Goal: Information Seeking & Learning: Understand process/instructions

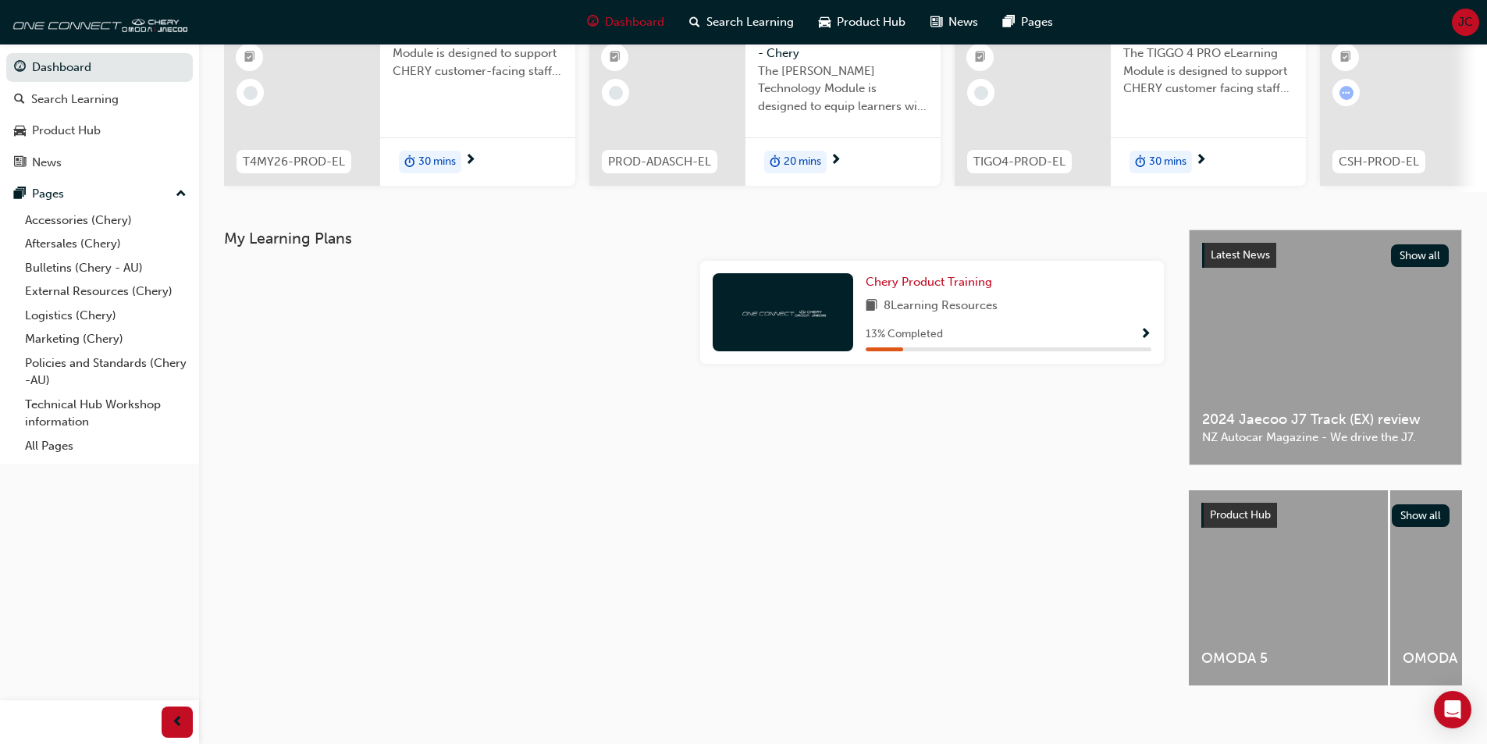
scroll to position [189, 0]
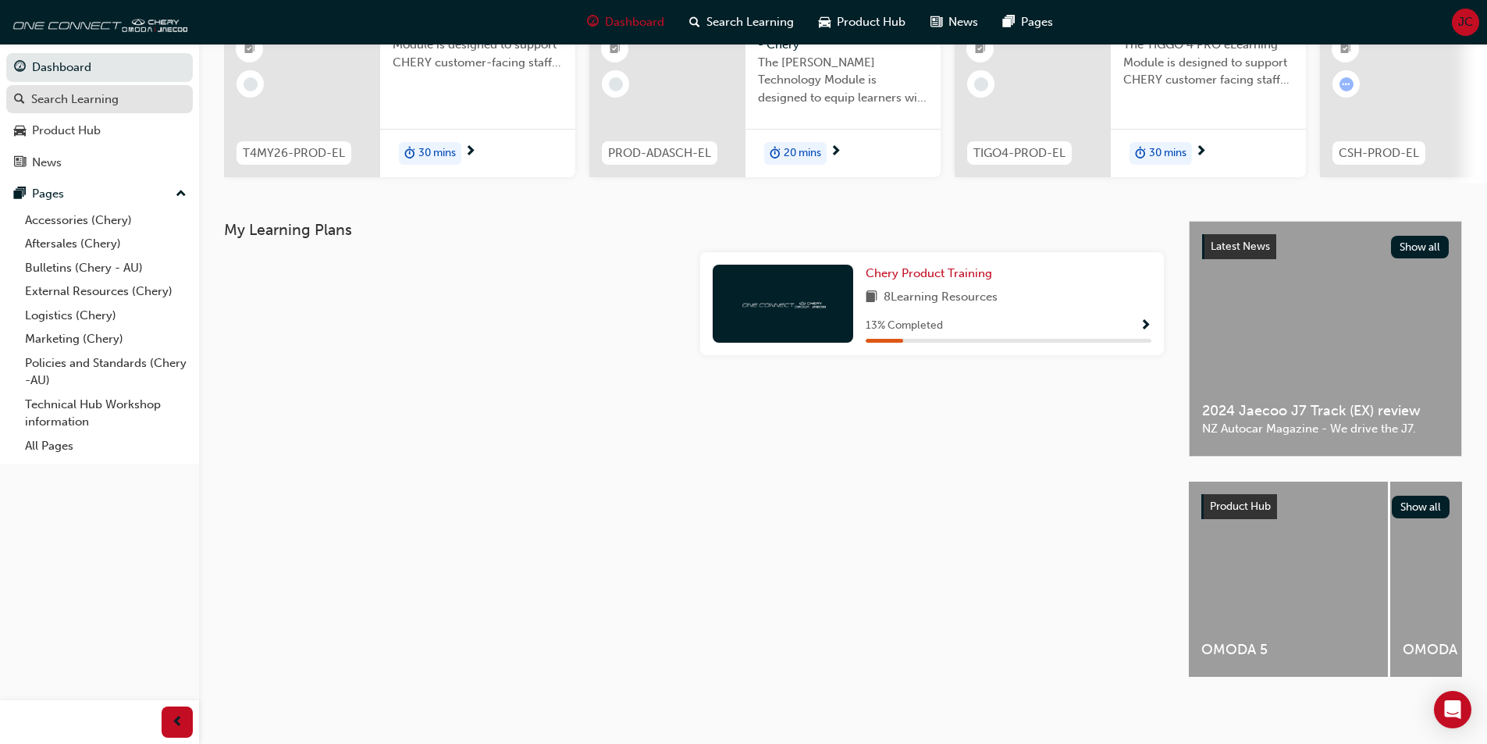
click at [94, 105] on div "Search Learning" at bounding box center [74, 100] width 87 height 18
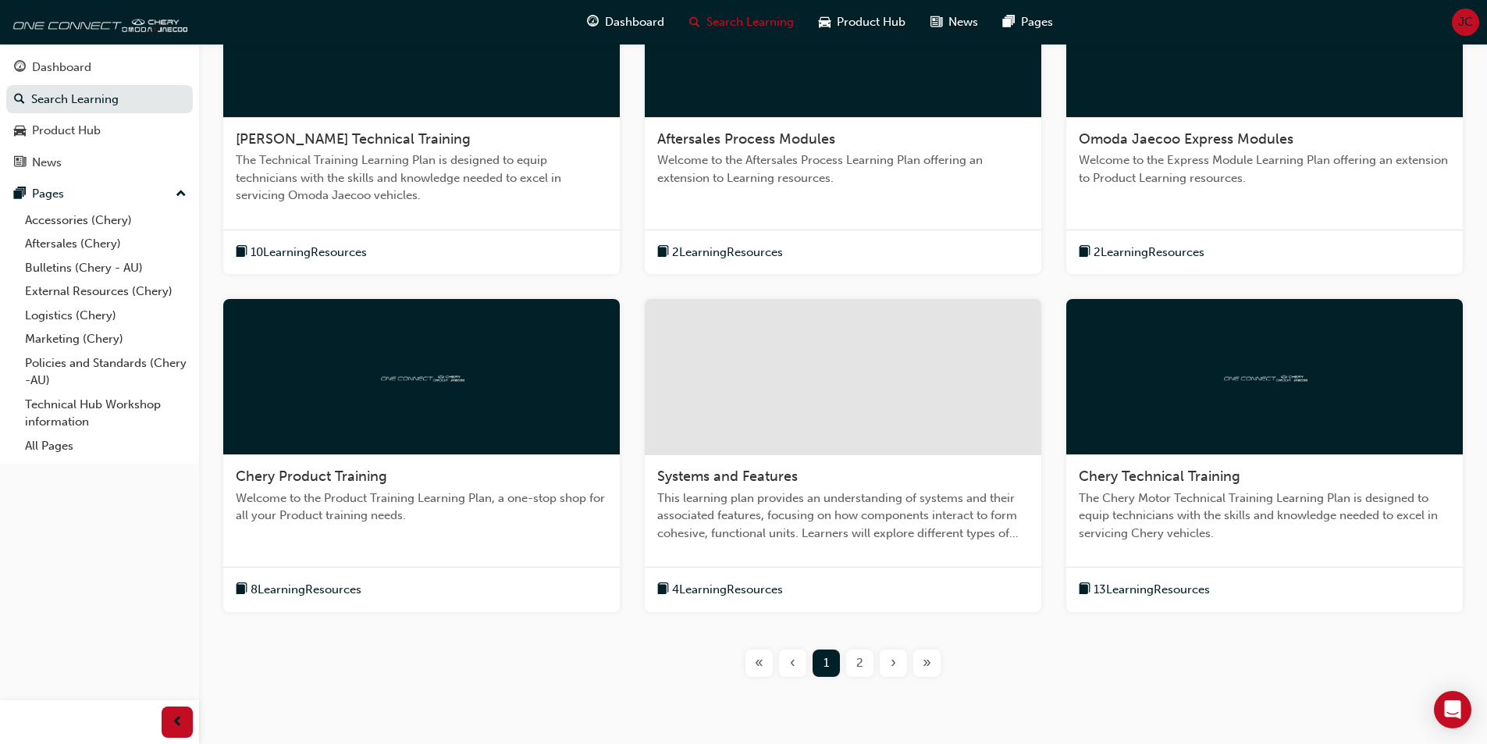
scroll to position [459, 0]
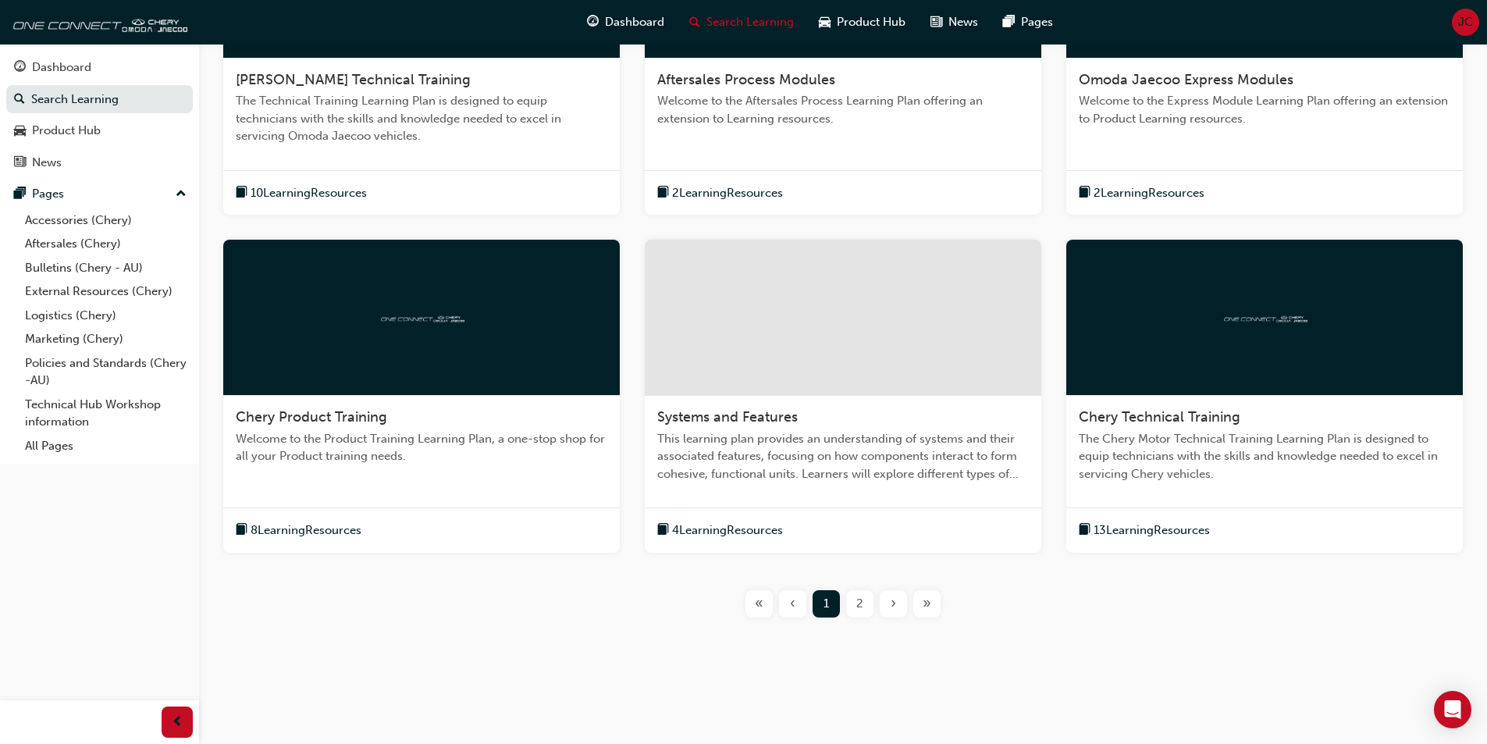
click at [851, 605] on div "2" at bounding box center [859, 603] width 27 height 27
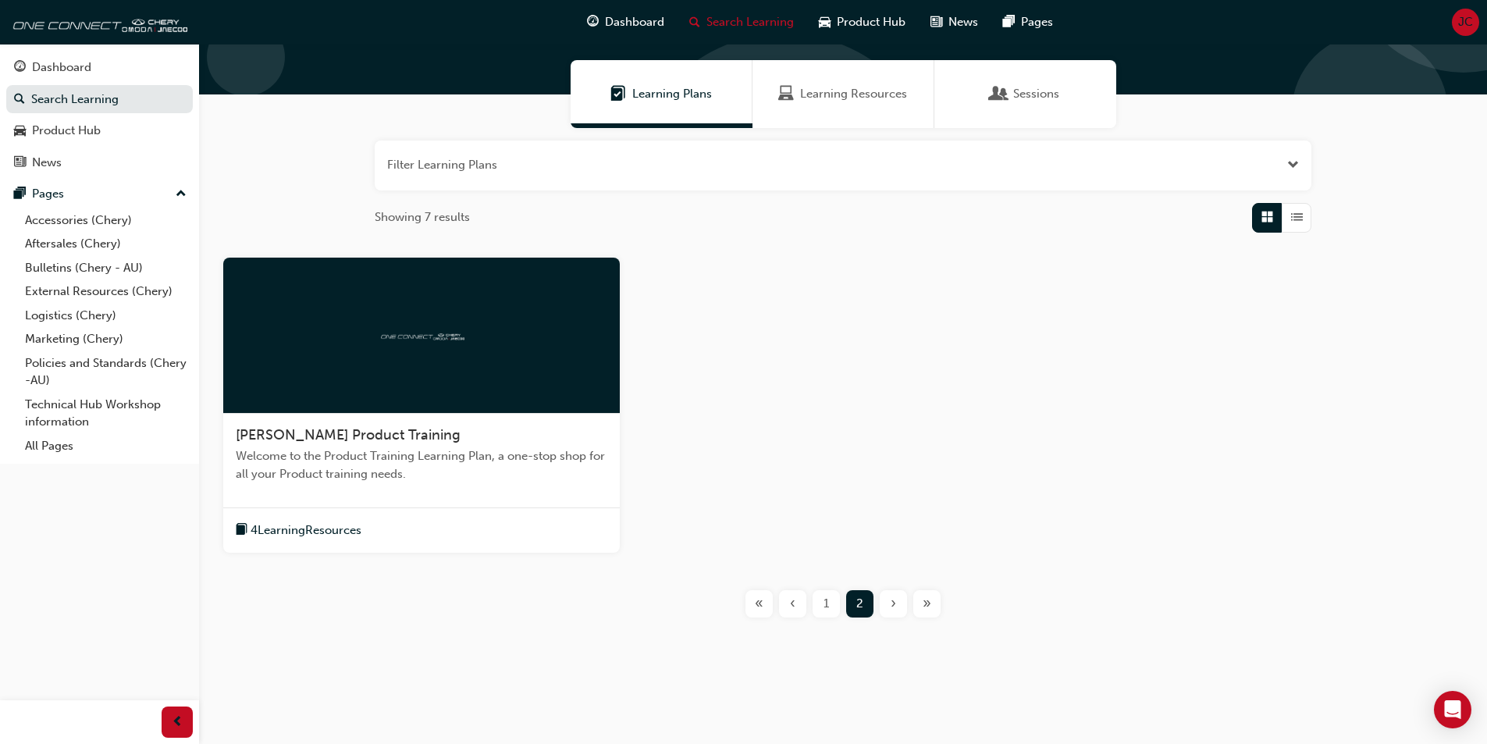
click at [824, 608] on span "1" at bounding box center [826, 604] width 5 height 18
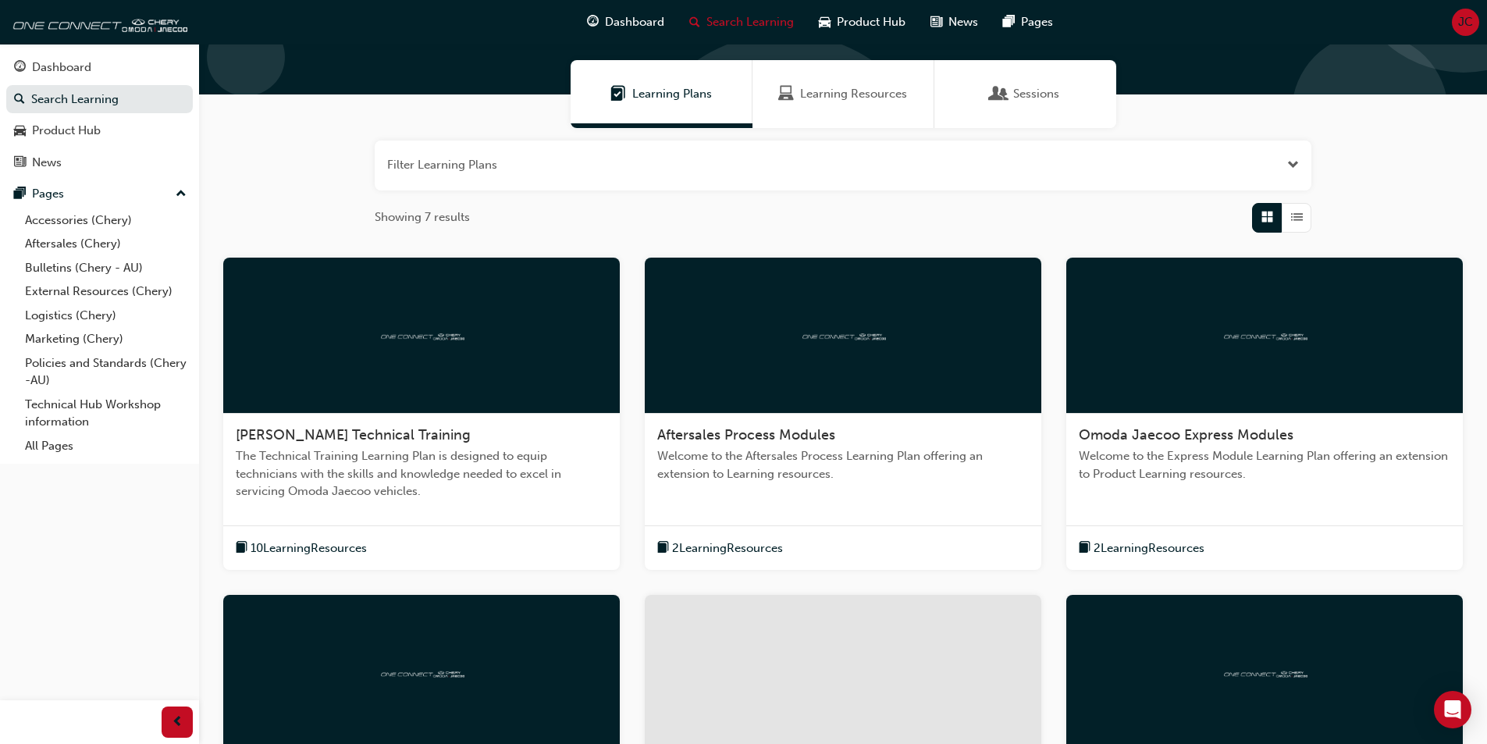
click at [834, 93] on span "Learning Resources" at bounding box center [853, 94] width 107 height 18
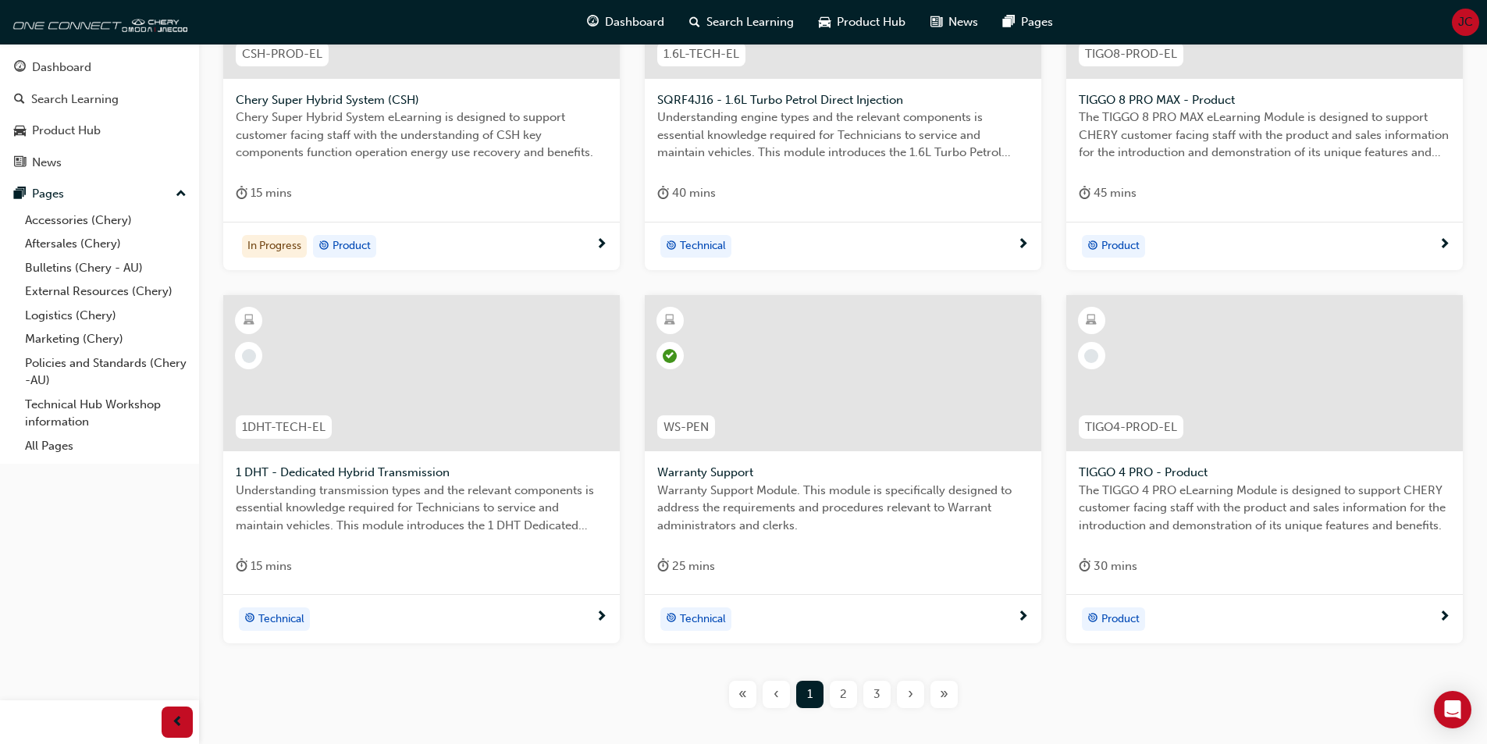
scroll to position [468, 0]
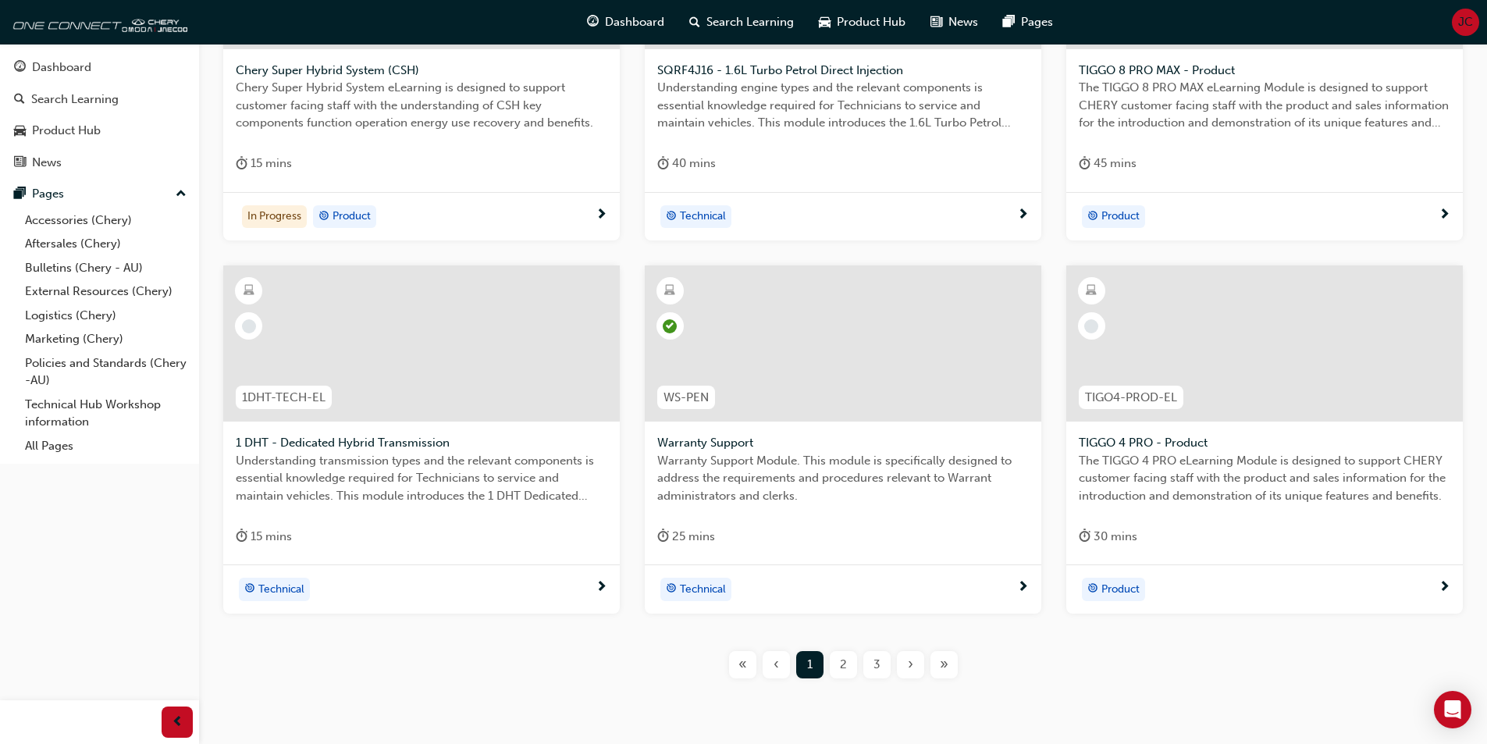
click at [696, 360] on div at bounding box center [843, 343] width 397 height 156
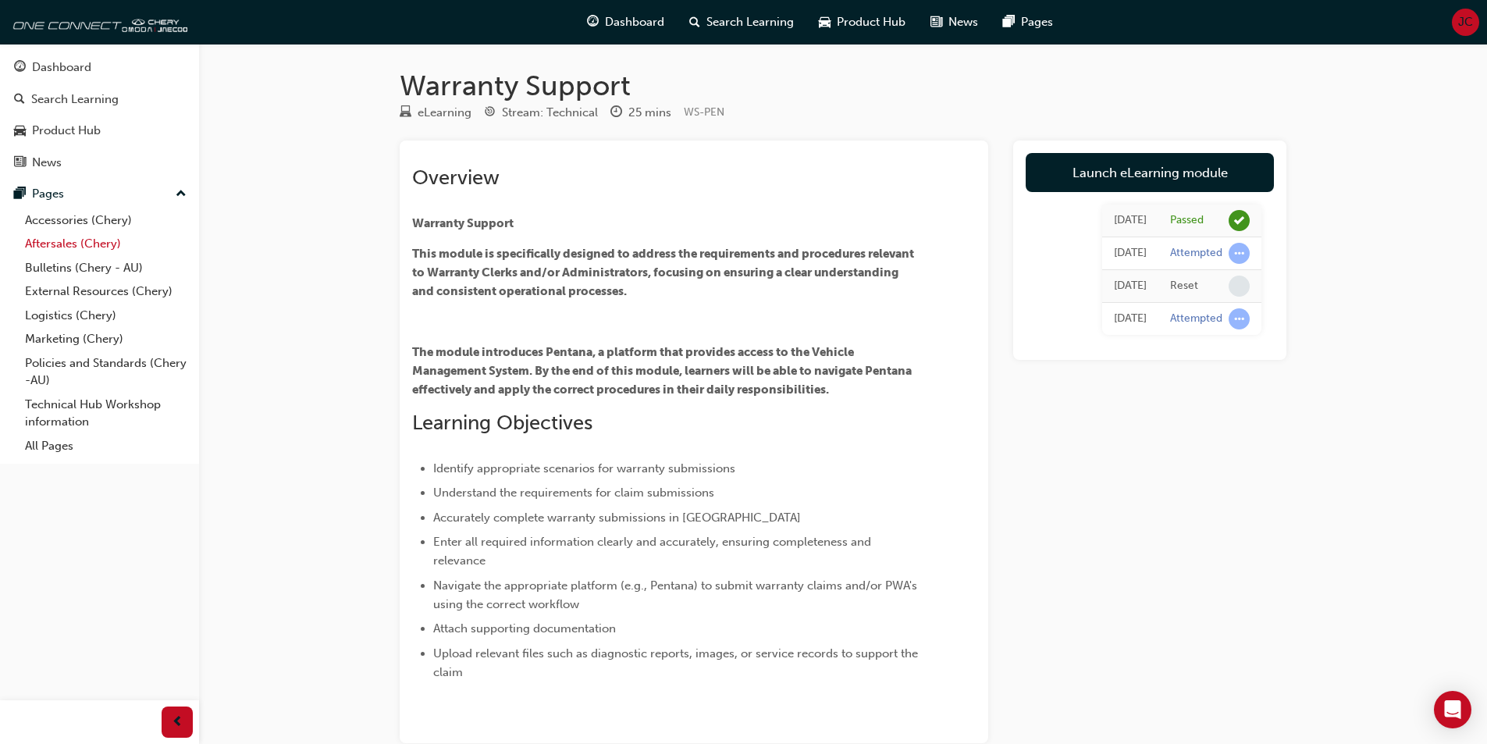
click at [54, 239] on link "Aftersales (Chery)" at bounding box center [106, 244] width 174 height 24
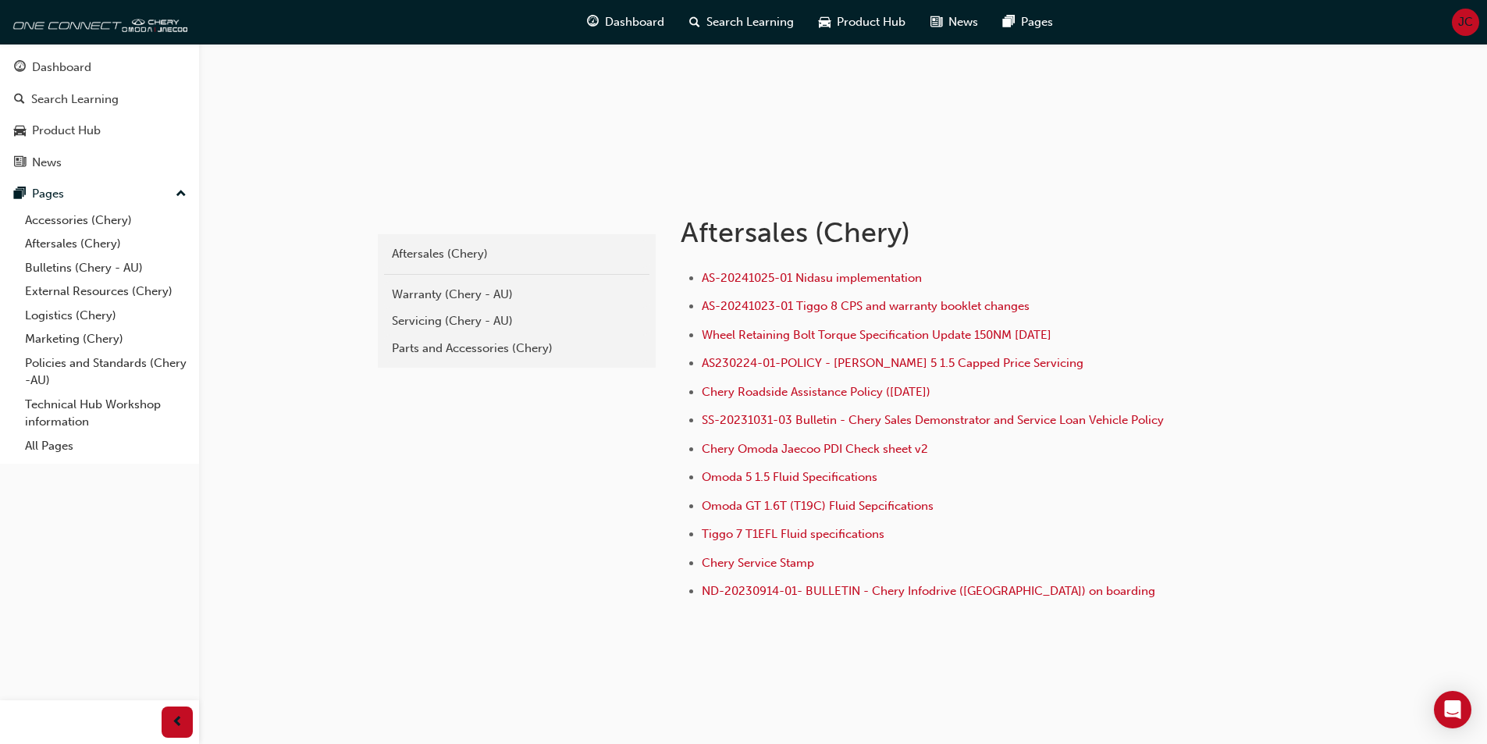
scroll to position [183, 0]
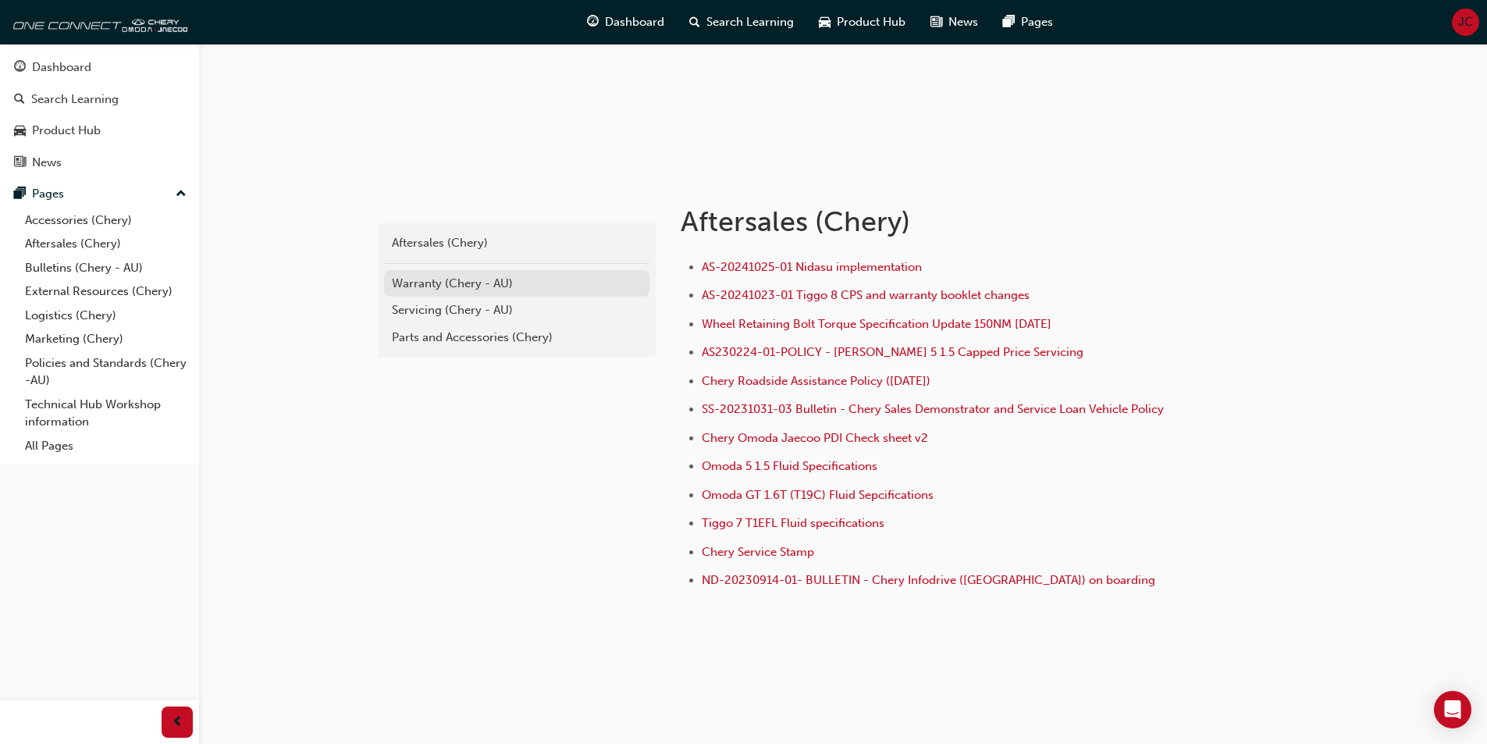
click at [411, 281] on div "Warranty (Chery - AU)" at bounding box center [517, 284] width 250 height 18
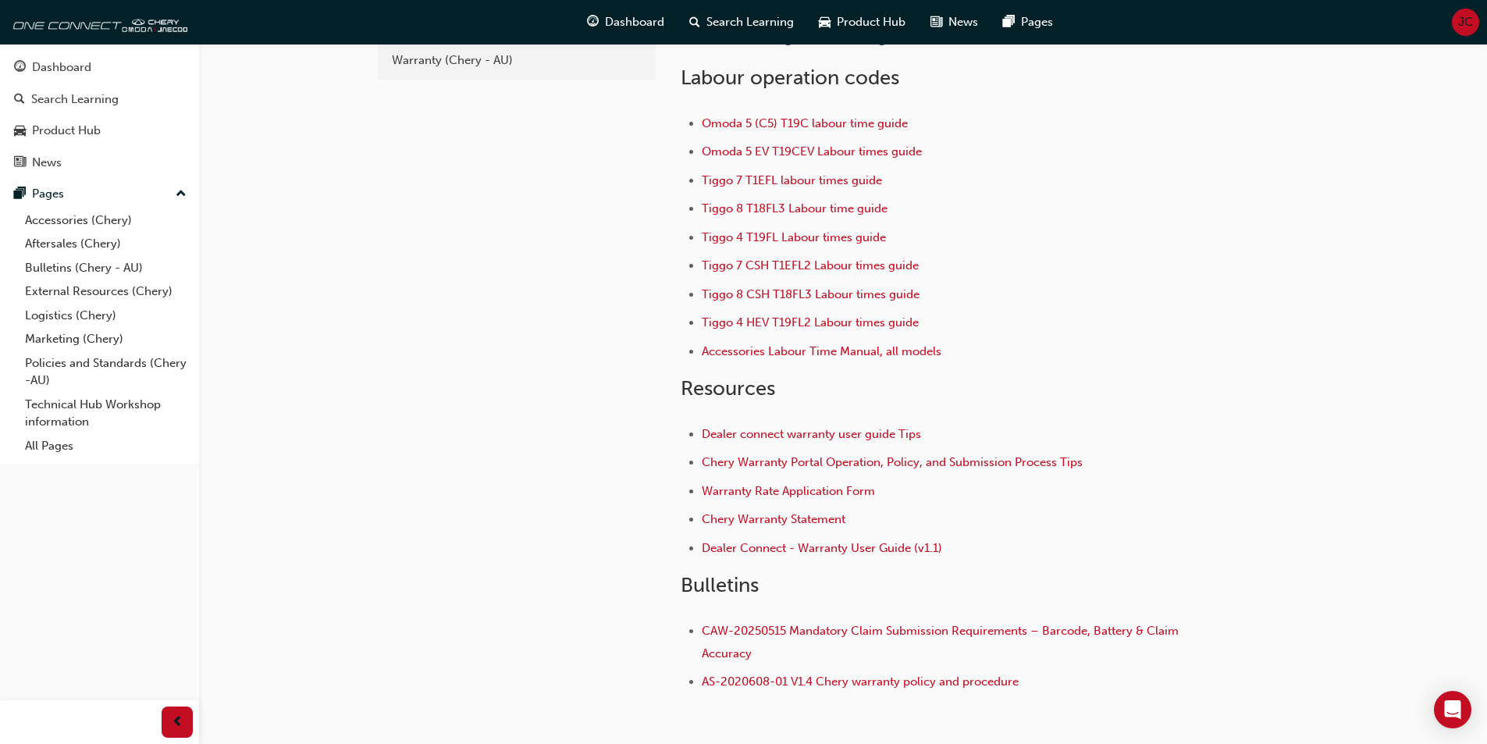
scroll to position [182, 0]
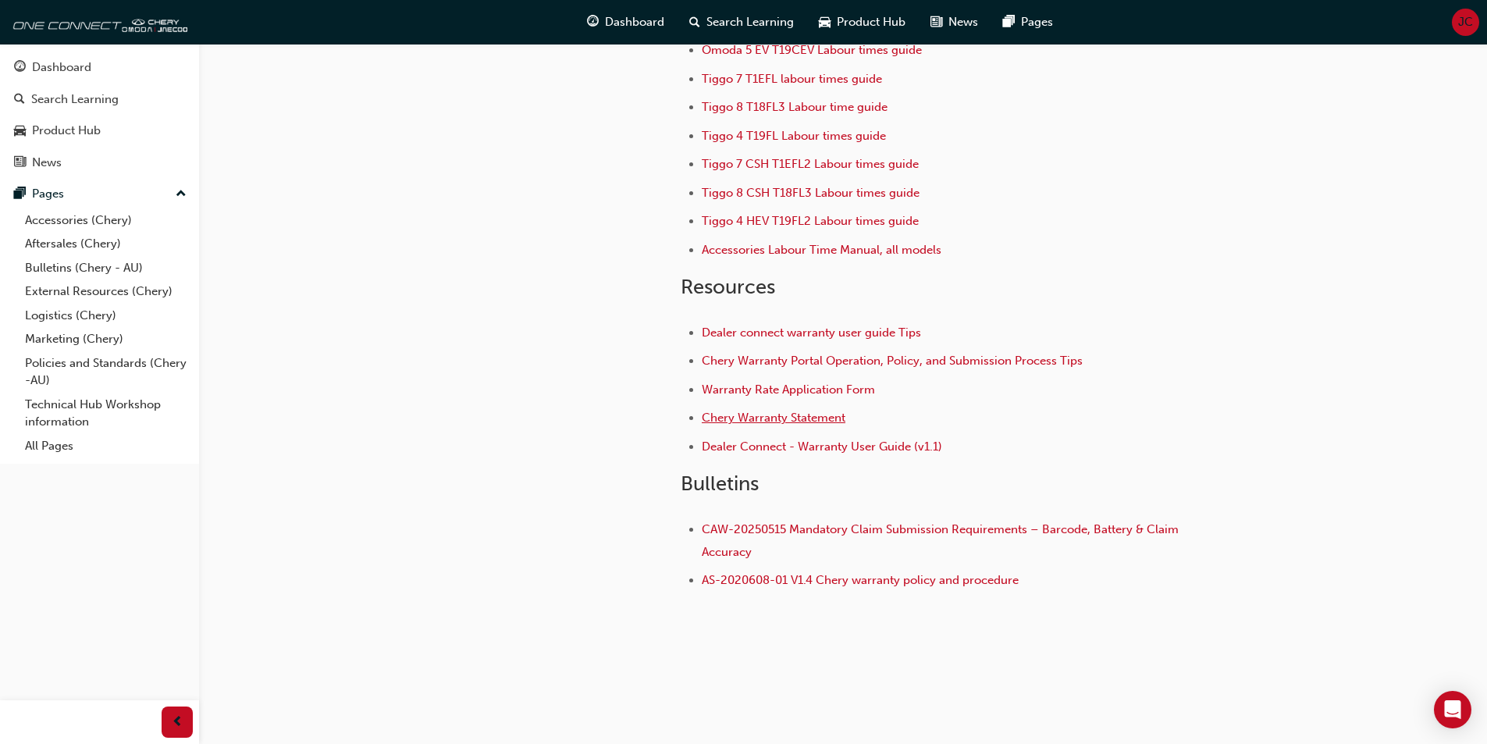
click at [765, 418] on span "Chery Warranty Statement" at bounding box center [774, 418] width 144 height 14
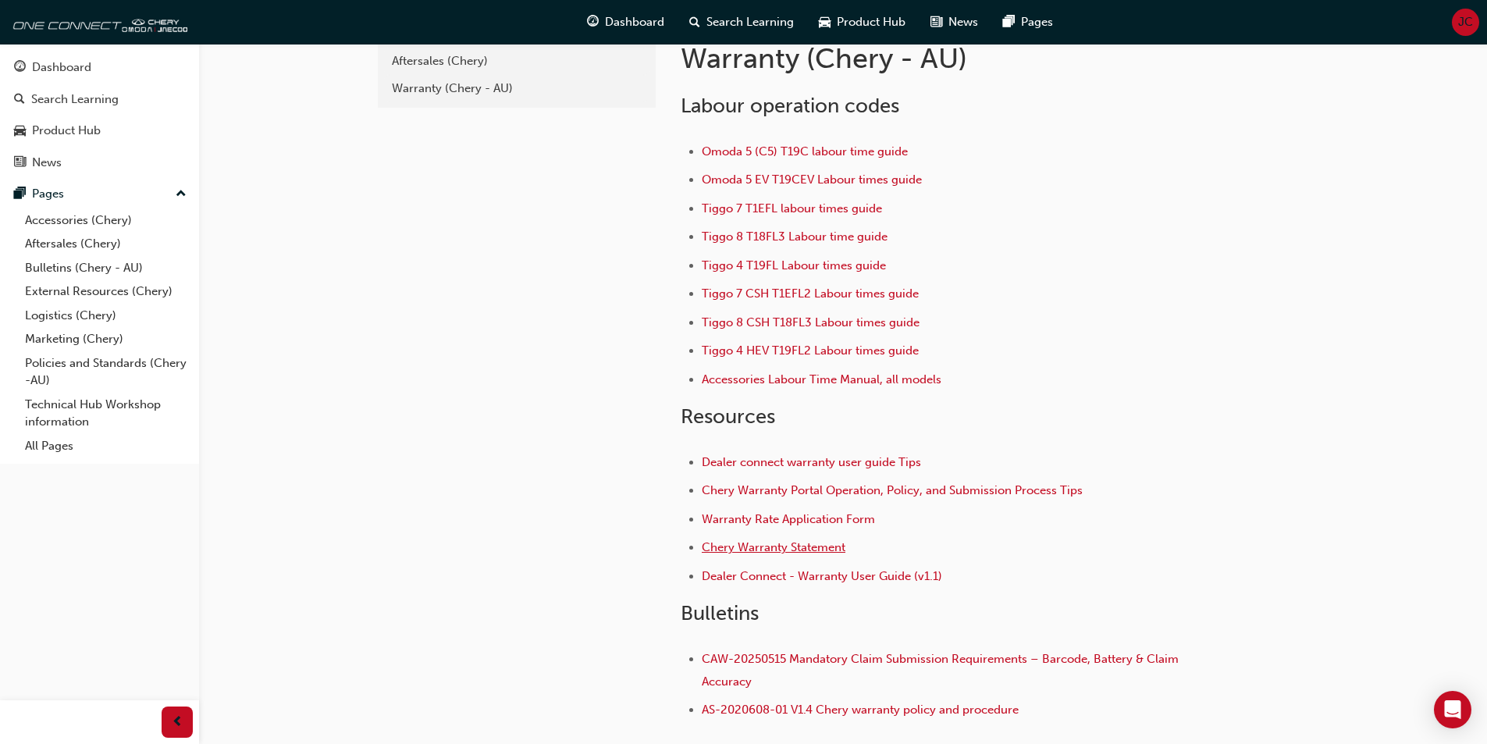
scroll to position [0, 0]
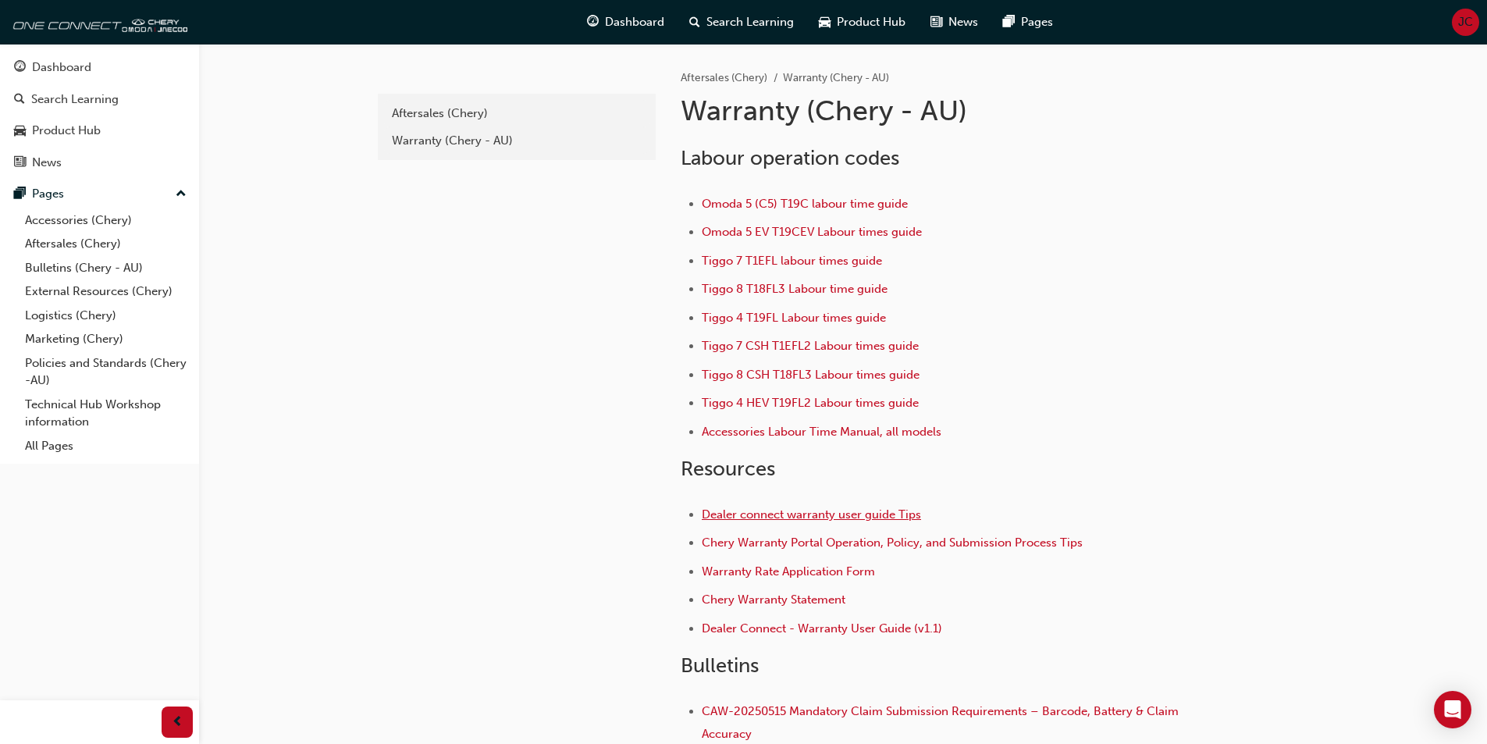
click at [815, 514] on span "Dealer connect warranty user guide Tips" at bounding box center [811, 514] width 219 height 14
